Goal: Register for event/course

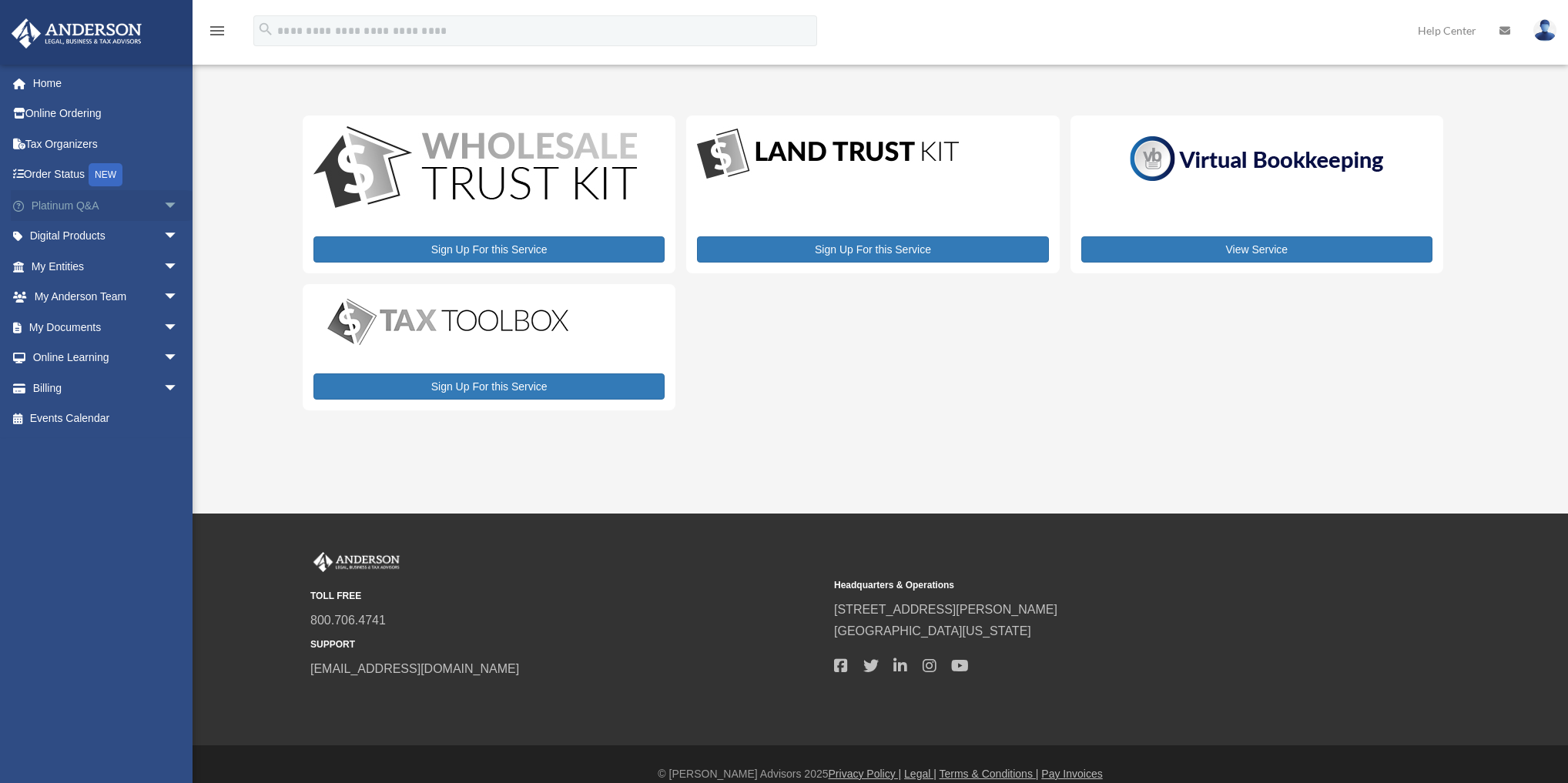
click at [163, 207] on span "arrow_drop_down" at bounding box center [178, 206] width 31 height 32
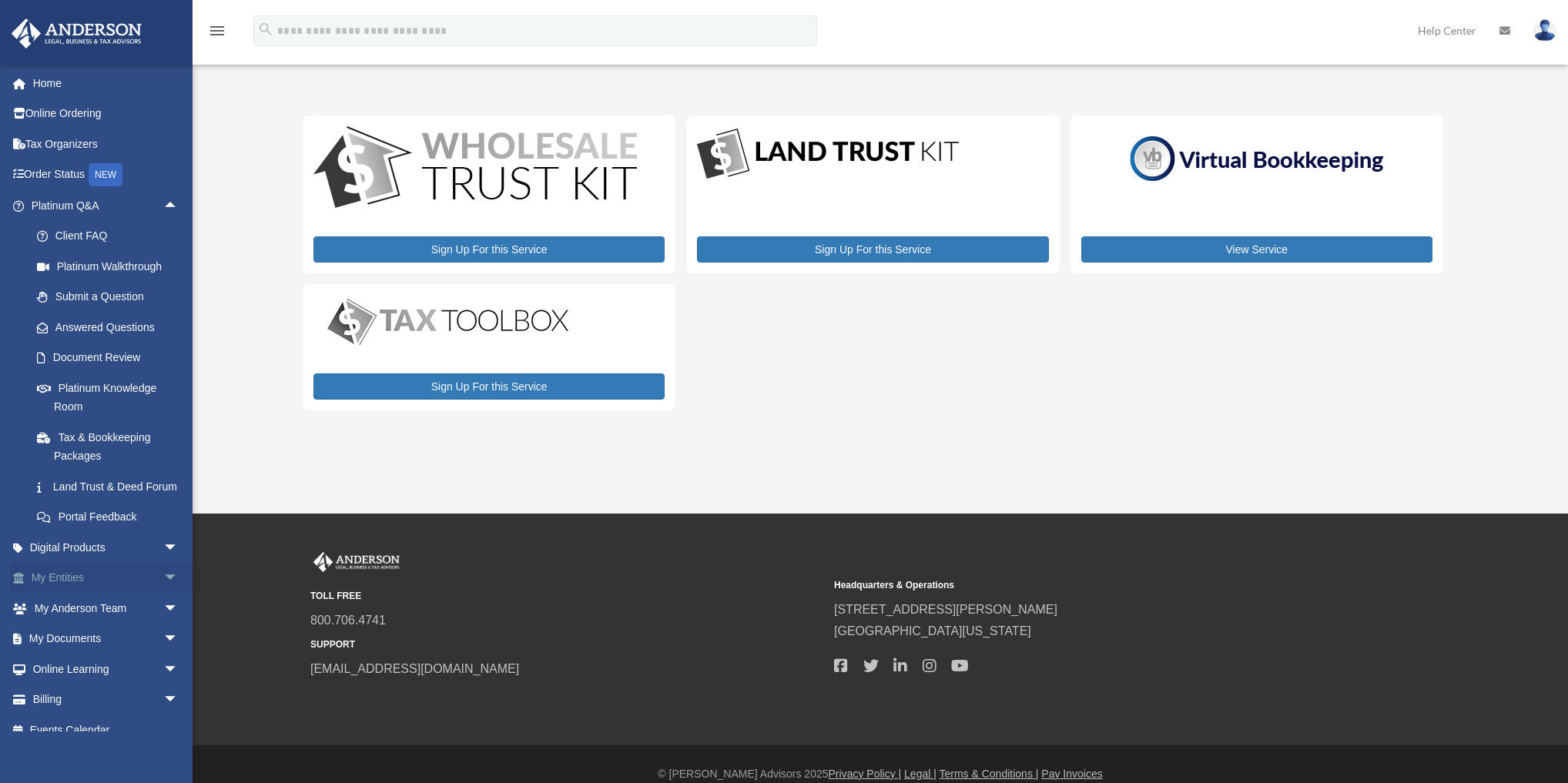
click at [165, 595] on span "arrow_drop_down" at bounding box center [178, 579] width 31 height 32
click at [92, 388] on link "Platinum Knowledge Room" at bounding box center [111, 397] width 180 height 49
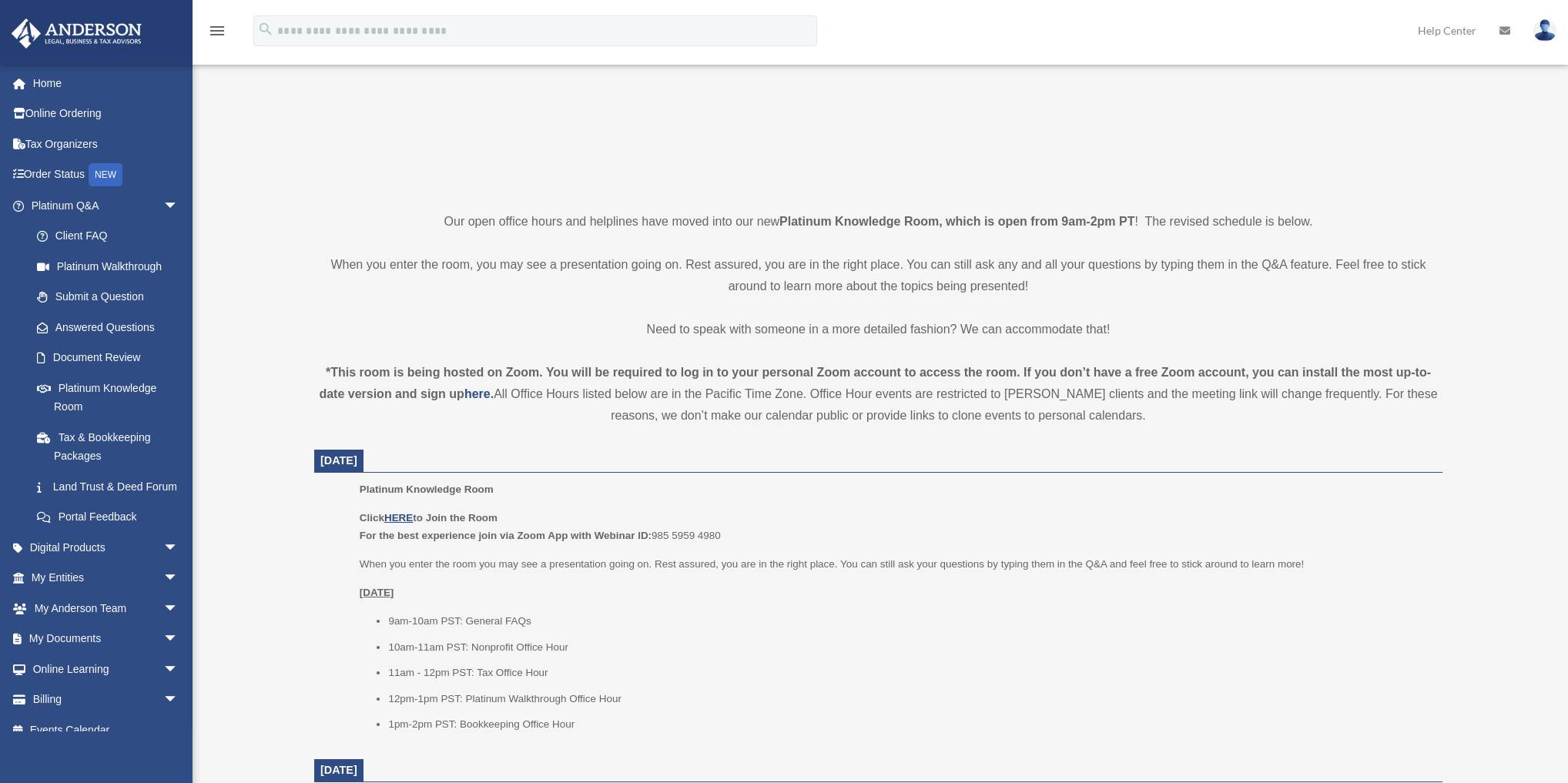
scroll to position [370, 0]
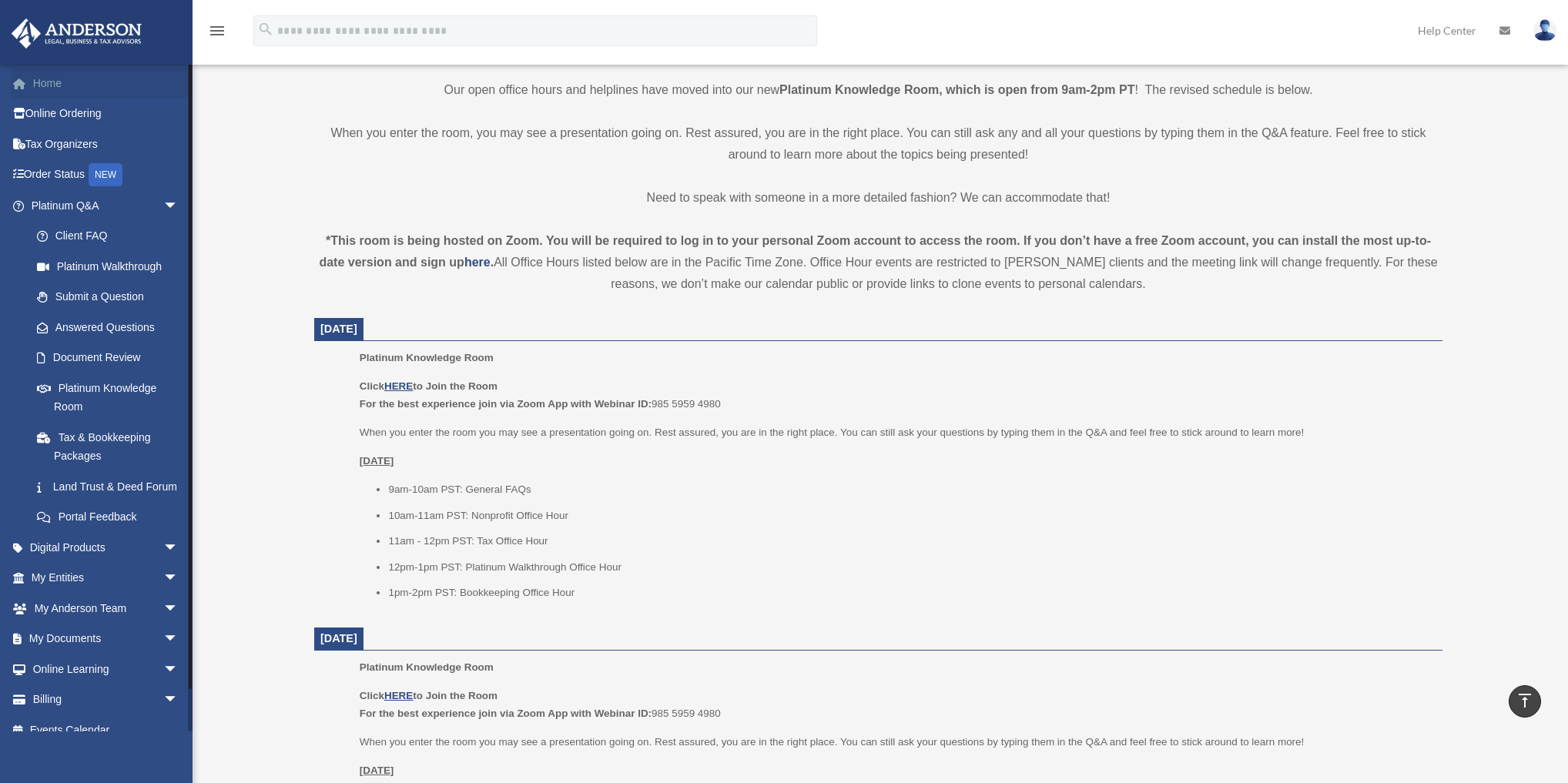
click at [63, 83] on link "Home" at bounding box center [106, 83] width 191 height 31
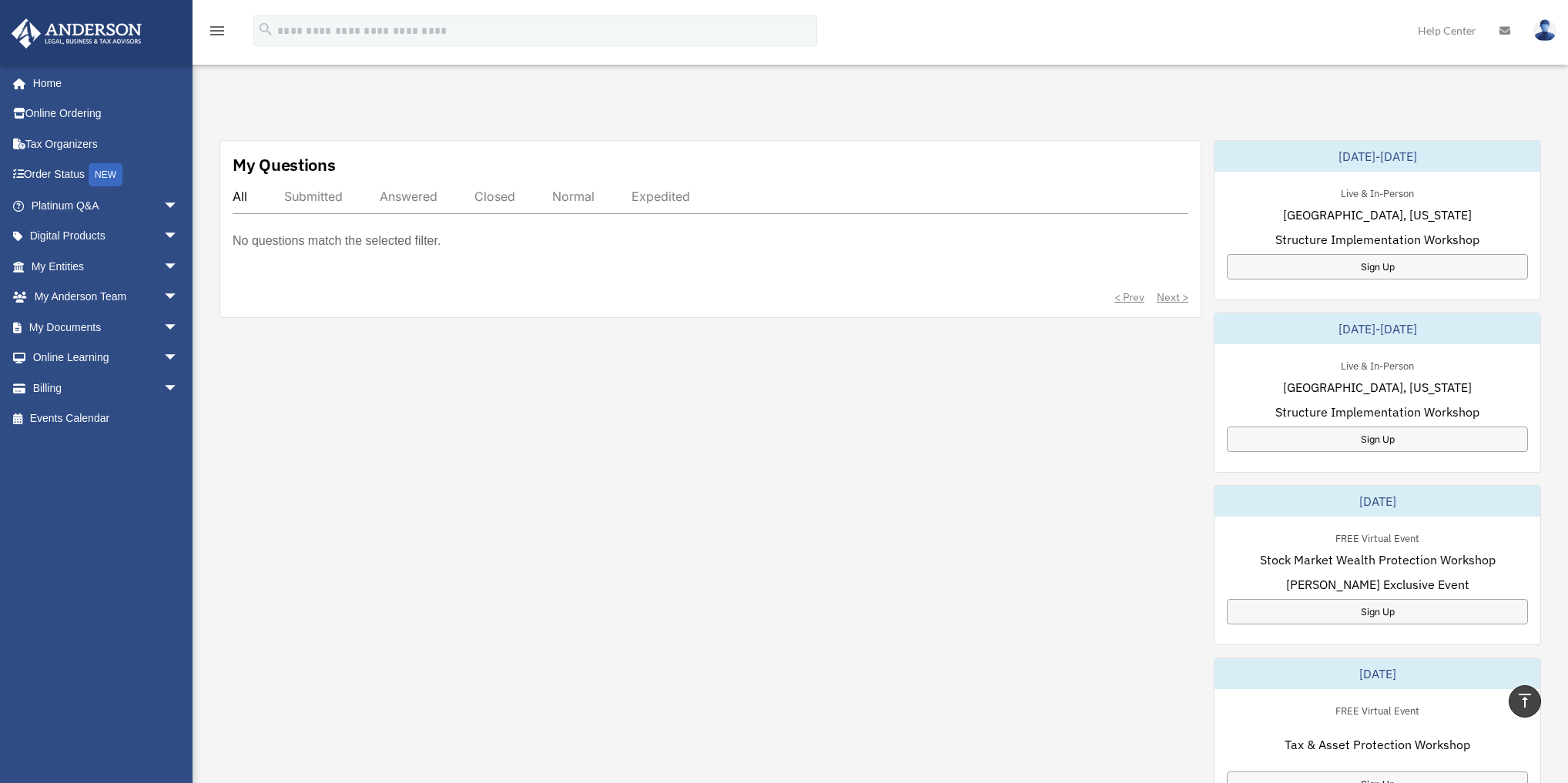
scroll to position [431, 0]
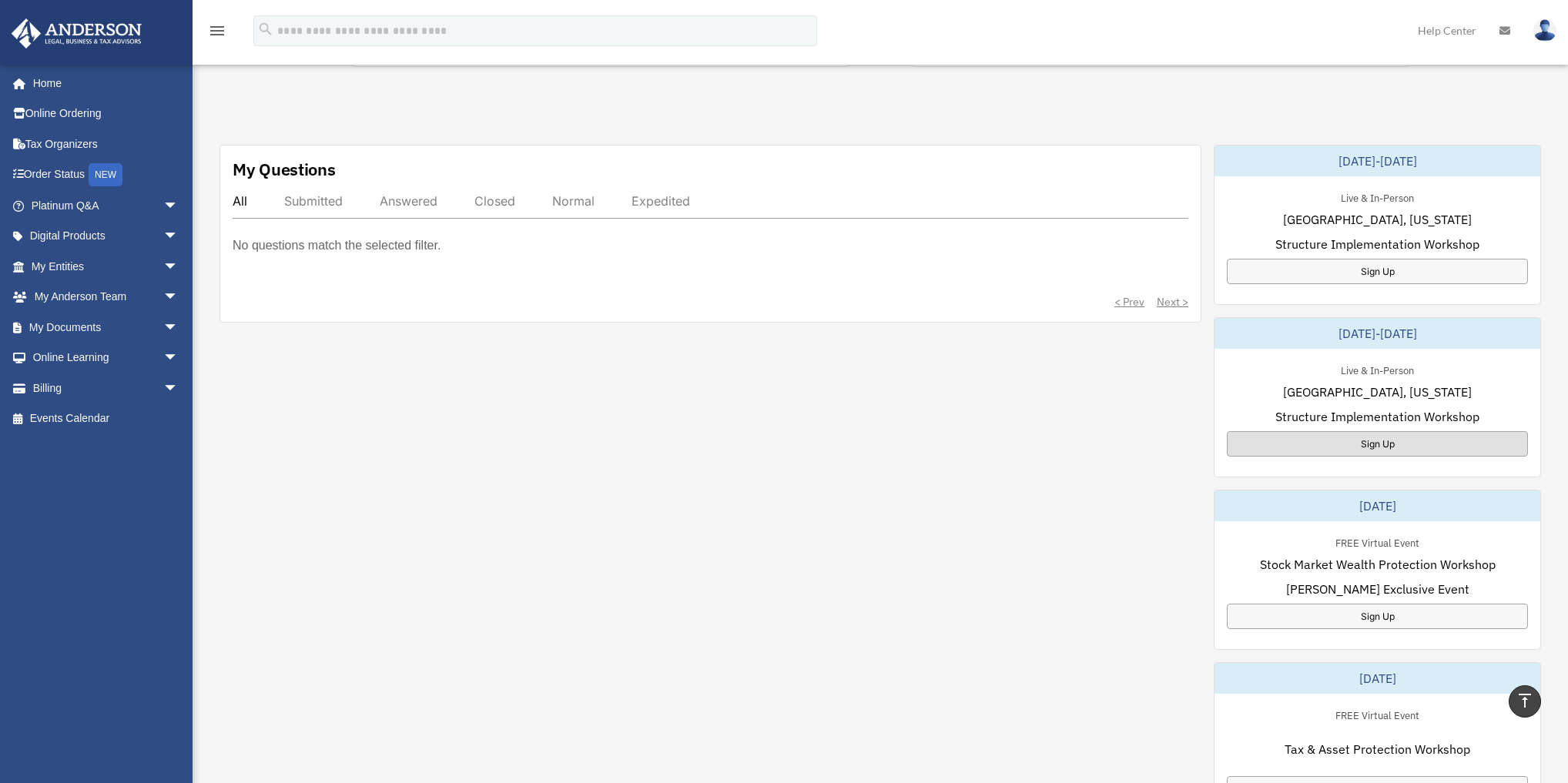
click at [1402, 446] on div "Sign Up" at bounding box center [1377, 444] width 301 height 25
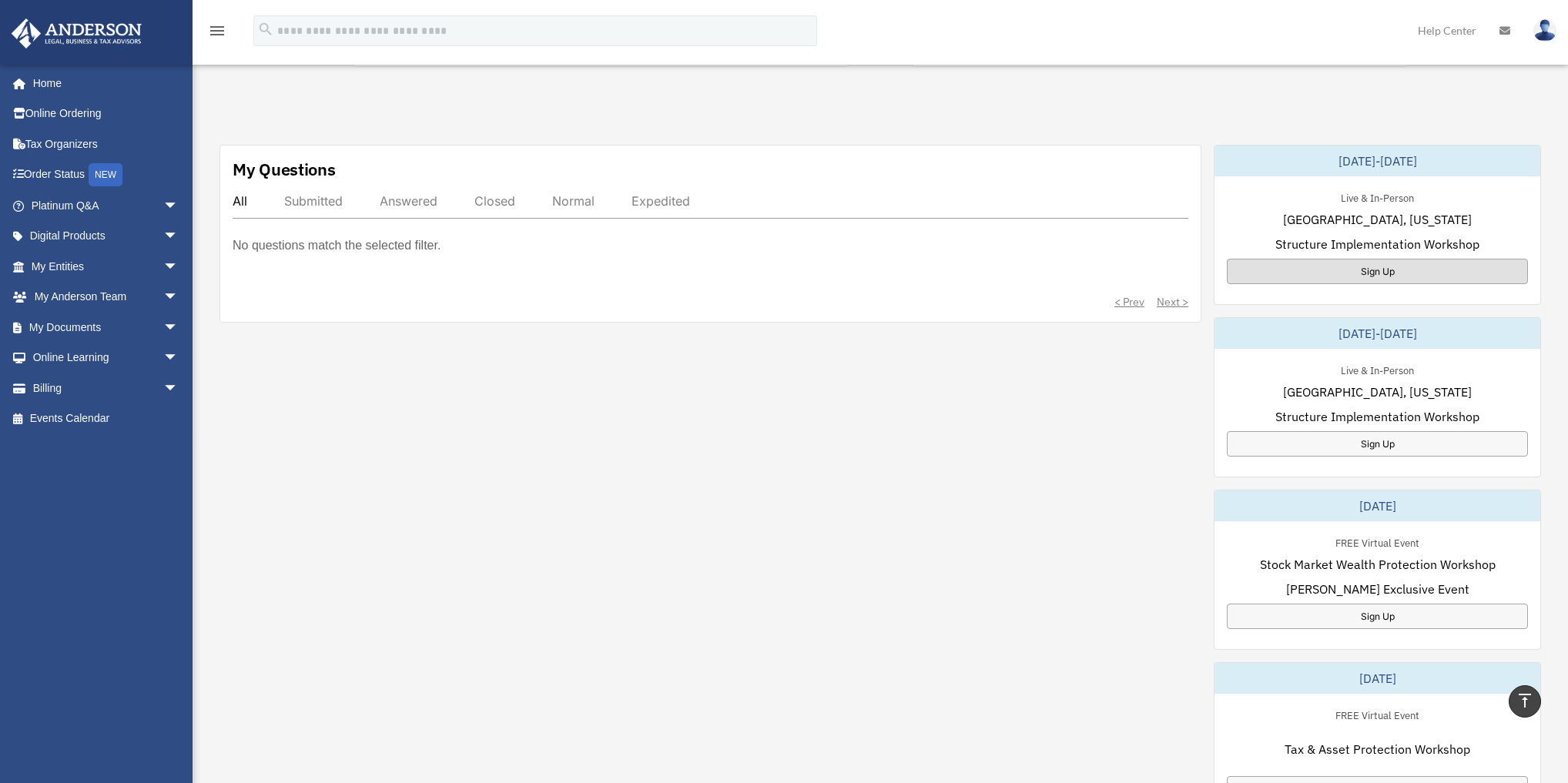
click at [1312, 270] on div "Sign Up" at bounding box center [1377, 271] width 301 height 25
click at [1413, 271] on div "Sign Up" at bounding box center [1377, 271] width 301 height 25
